Goal: Task Accomplishment & Management: Manage account settings

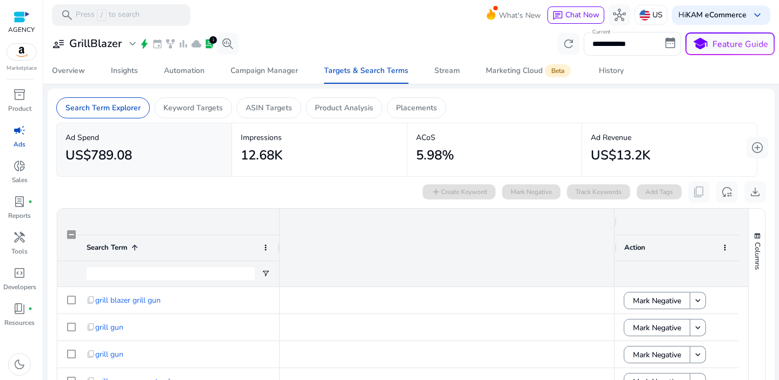
scroll to position [0, 704]
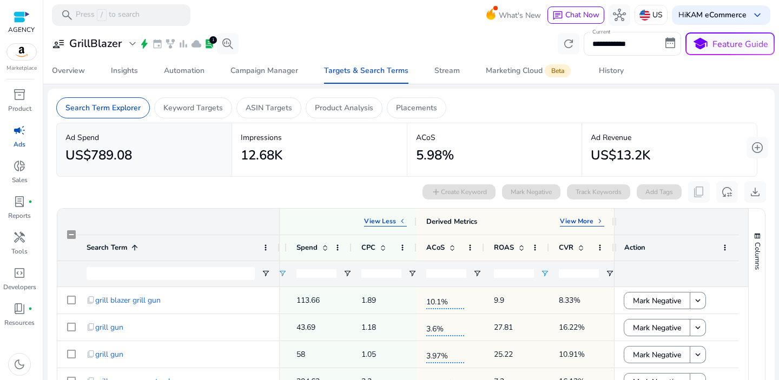
click at [24, 140] on p "Ads" at bounding box center [20, 145] width 12 height 10
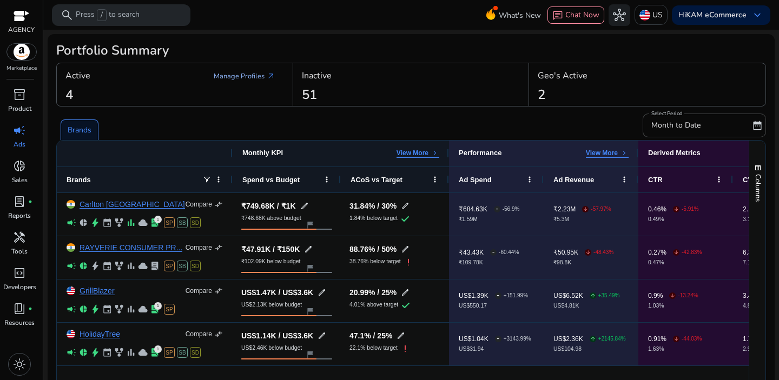
click at [244, 80] on link "Manage Profiles arrow_outward" at bounding box center [244, 76] width 79 height 19
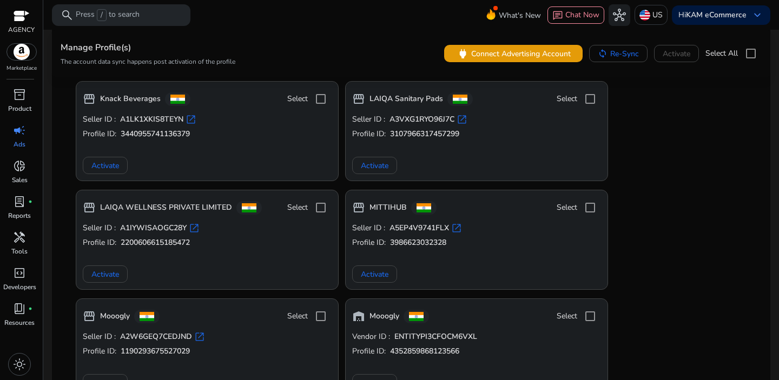
scroll to position [1564, 0]
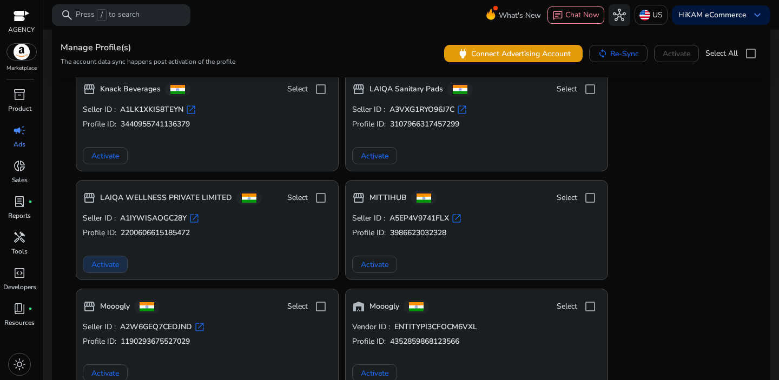
click at [115, 269] on span "Activate" at bounding box center [105, 264] width 28 height 11
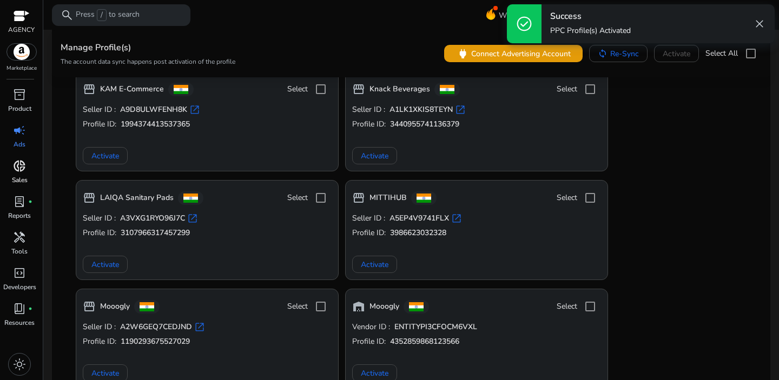
click at [23, 173] on span "donut_small" at bounding box center [19, 166] width 13 height 13
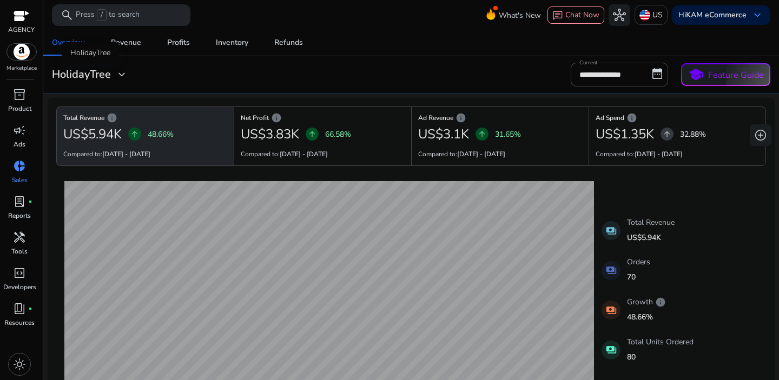
click at [122, 75] on span "expand_more" at bounding box center [121, 74] width 13 height 13
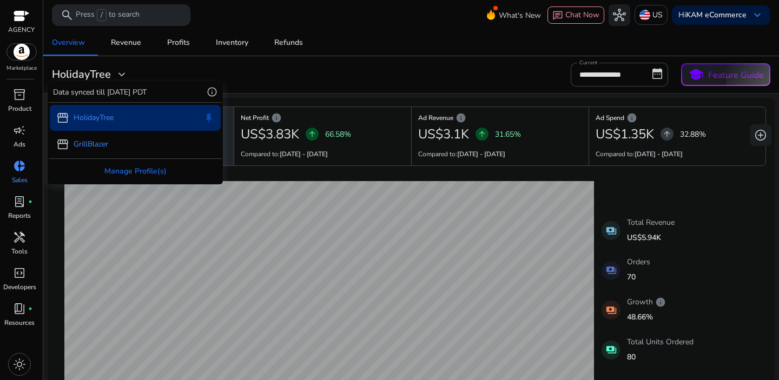
click at [643, 25] on div at bounding box center [389, 190] width 779 height 380
click at [643, 18] on img at bounding box center [644, 15] width 11 height 11
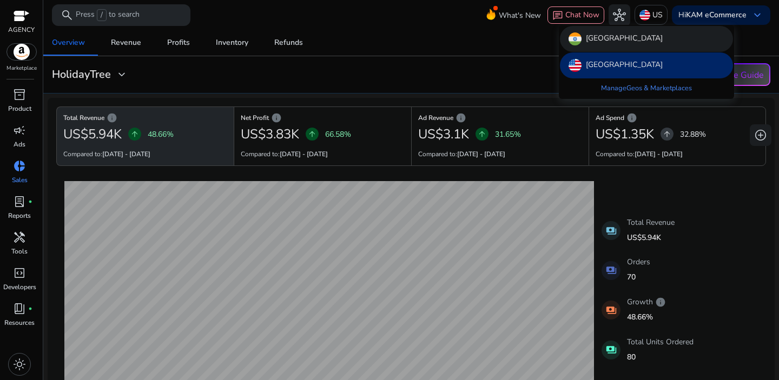
click at [610, 47] on div "[GEOGRAPHIC_DATA]" at bounding box center [646, 39] width 173 height 26
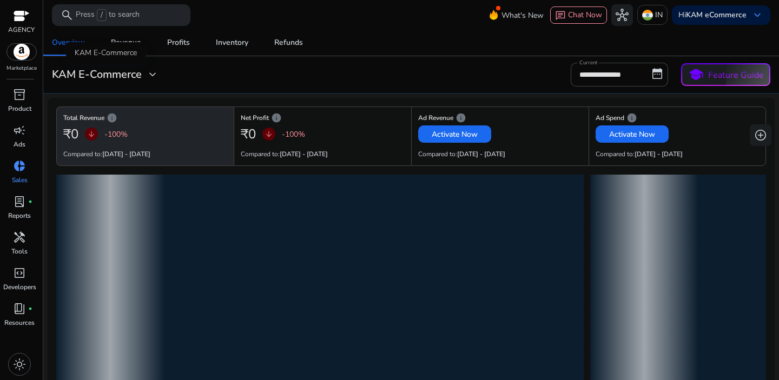
click at [128, 72] on h3 "KAM E-Commerce" at bounding box center [97, 74] width 90 height 13
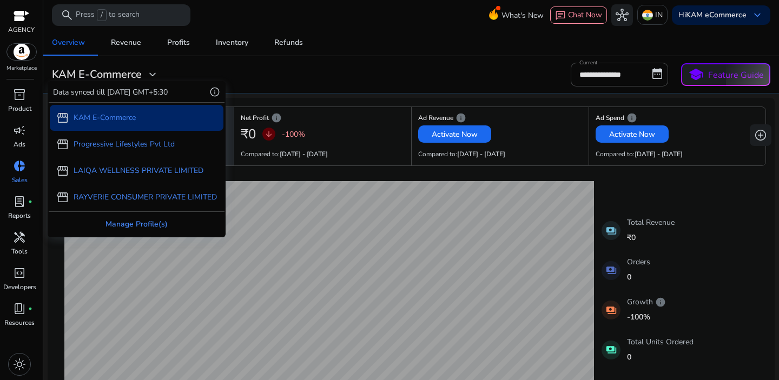
click at [133, 222] on div "Manage Profile(s)" at bounding box center [137, 224] width 176 height 24
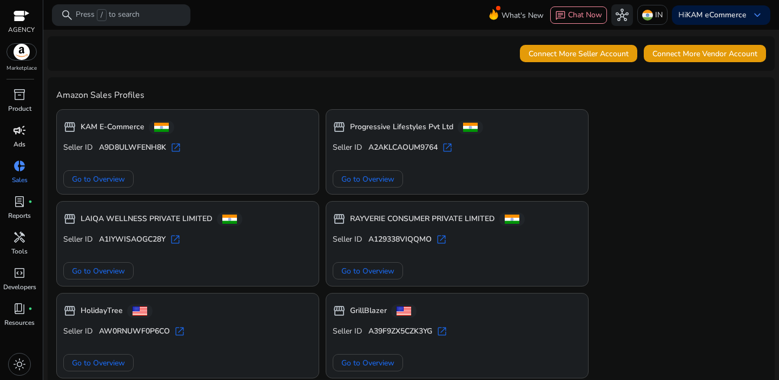
click at [25, 139] on link "campaign Ads" at bounding box center [19, 140] width 39 height 36
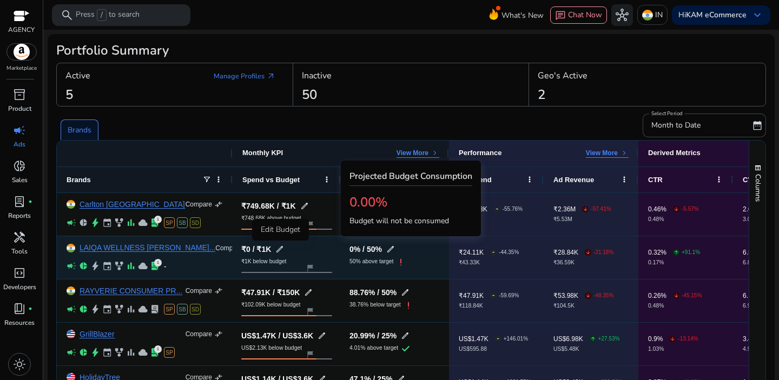
click at [282, 249] on span "edit" at bounding box center [279, 249] width 9 height 9
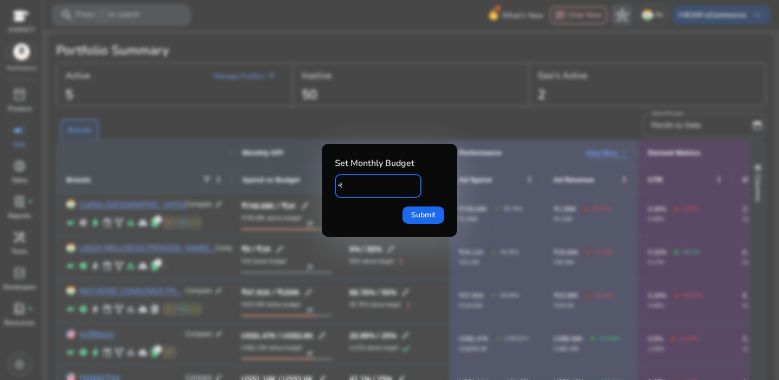
drag, startPoint x: 373, startPoint y: 186, endPoint x: 341, endPoint y: 182, distance: 32.7
click at [341, 181] on div "₹ ****" at bounding box center [374, 186] width 78 height 24
type input "******"
click at [435, 219] on span "Submit" at bounding box center [423, 214] width 24 height 11
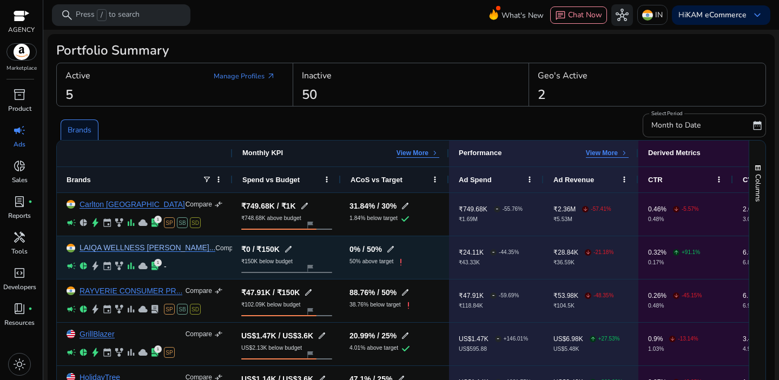
click at [125, 251] on link "LAIQA WELLNESS [PERSON_NAME]..." at bounding box center [148, 248] width 136 height 8
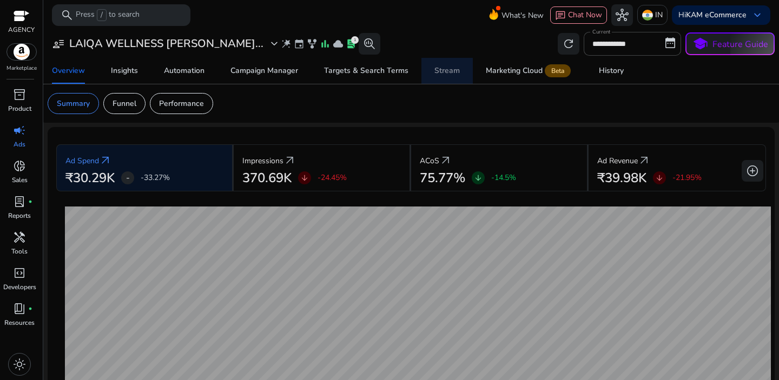
click at [438, 72] on div "Stream" at bounding box center [446, 71] width 25 height 8
